Goal: Information Seeking & Learning: Understand process/instructions

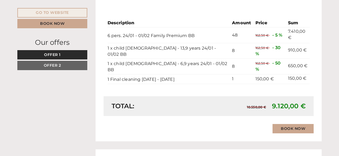
scroll to position [469, 0]
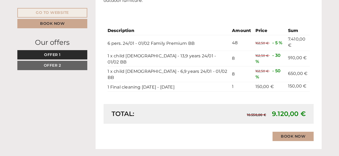
drag, startPoint x: 335, startPoint y: 34, endPoint x: 342, endPoint y: 38, distance: 7.8
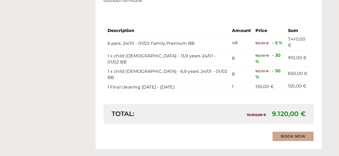
scroll to position [98, 0]
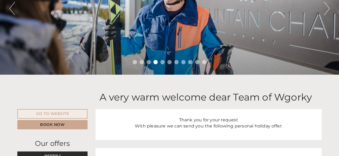
drag, startPoint x: 257, startPoint y: 96, endPoint x: 290, endPoint y: 98, distance: 33.5
click at [290, 98] on h1 "A very warm welcome dear Team of Wgorky" at bounding box center [206, 97] width 213 height 11
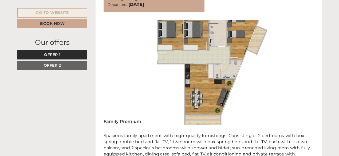
scroll to position [294, 0]
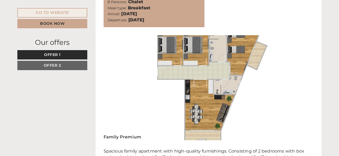
drag, startPoint x: 338, startPoint y: 29, endPoint x: 342, endPoint y: 28, distance: 4.0
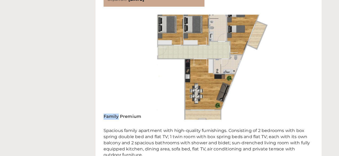
scroll to position [0, 0]
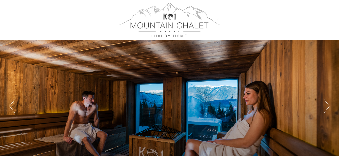
click at [339, 2] on div "Previous Next 1 2 3 4 5 6 7 8 9 10 11" at bounding box center [169, 86] width 339 height 173
drag, startPoint x: 339, startPoint y: 2, endPoint x: 341, endPoint y: 14, distance: 11.7
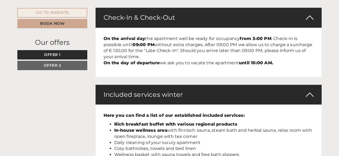
scroll to position [1010, 0]
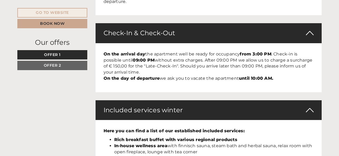
click at [261, 51] on p "On the arrival day the apartment well be ready for occupancy from 3:00 PM . Che…" at bounding box center [209, 66] width 210 height 30
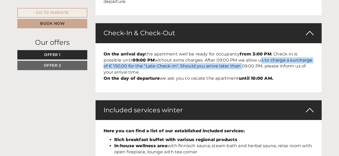
drag, startPoint x: 261, startPoint y: 41, endPoint x: 261, endPoint y: 33, distance: 7.5
click at [261, 51] on p "On the arrival day the apartment well be ready for occupancy from 3:00 PM . Che…" at bounding box center [209, 66] width 210 height 30
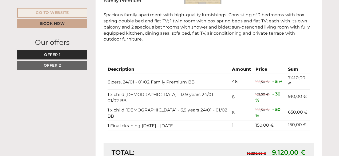
scroll to position [415, 0]
